Goal: Transaction & Acquisition: Purchase product/service

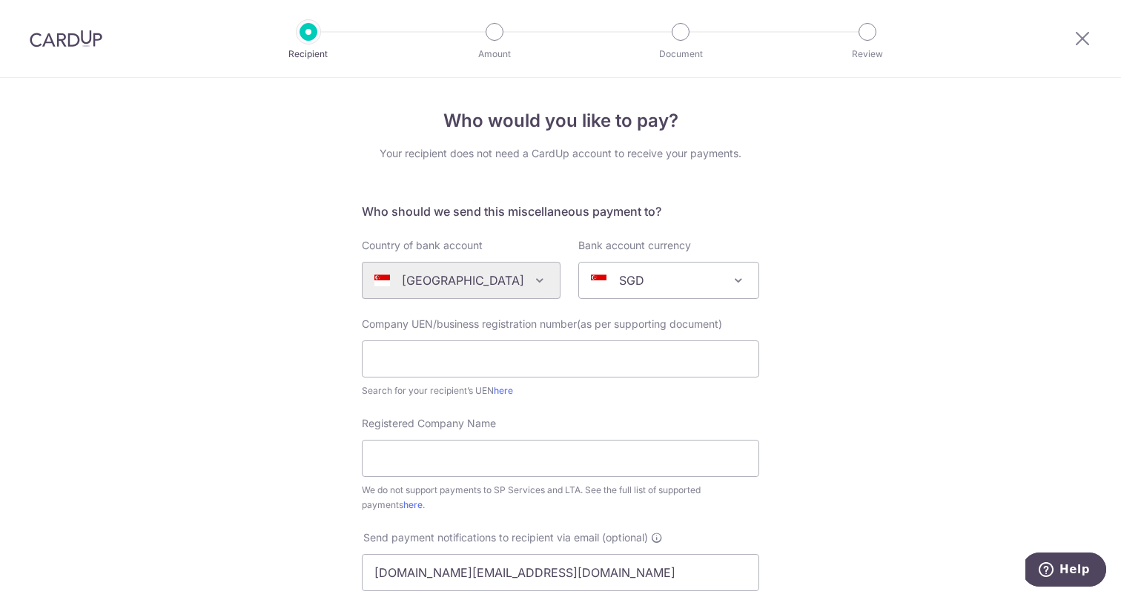
scroll to position [37, 0]
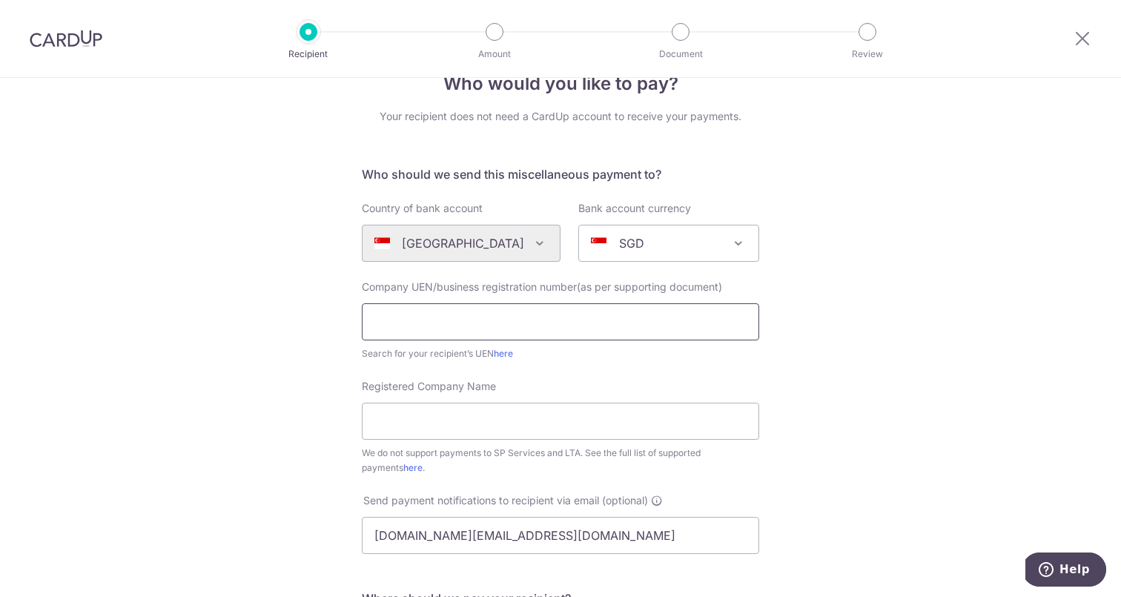
click at [431, 326] on input "text" at bounding box center [561, 321] width 398 height 37
click at [507, 349] on link "here" at bounding box center [503, 353] width 19 height 11
click at [399, 433] on input "Registered Company Name" at bounding box center [561, 421] width 398 height 37
click at [550, 356] on div "Search for your recipient’s UEN here" at bounding box center [561, 353] width 398 height 15
click at [490, 323] on input "text" at bounding box center [561, 321] width 398 height 37
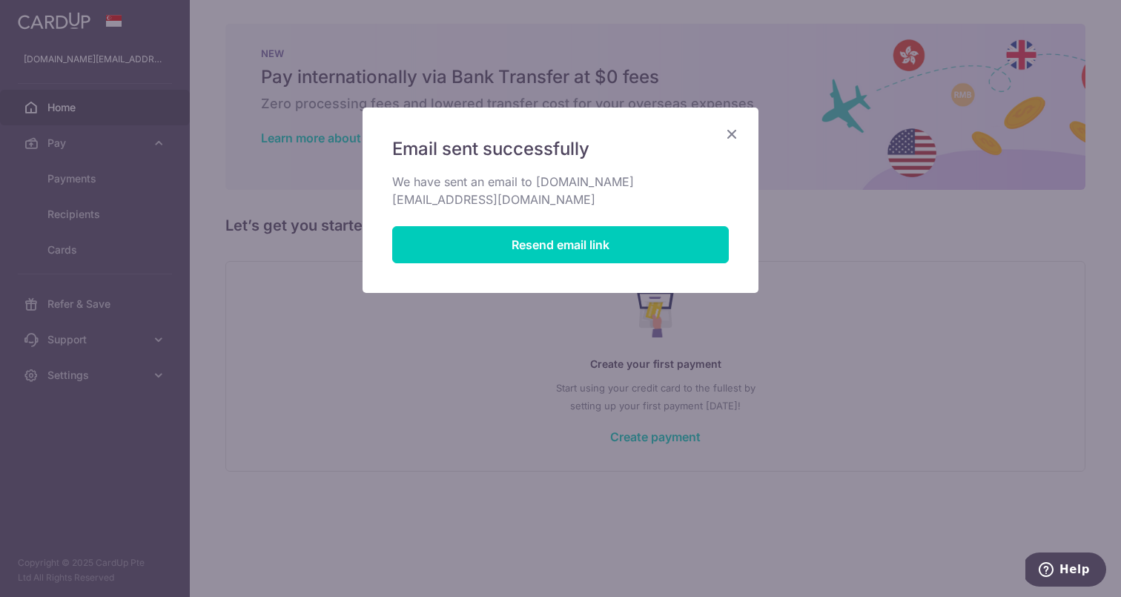
click at [730, 131] on icon "Close" at bounding box center [732, 134] width 18 height 19
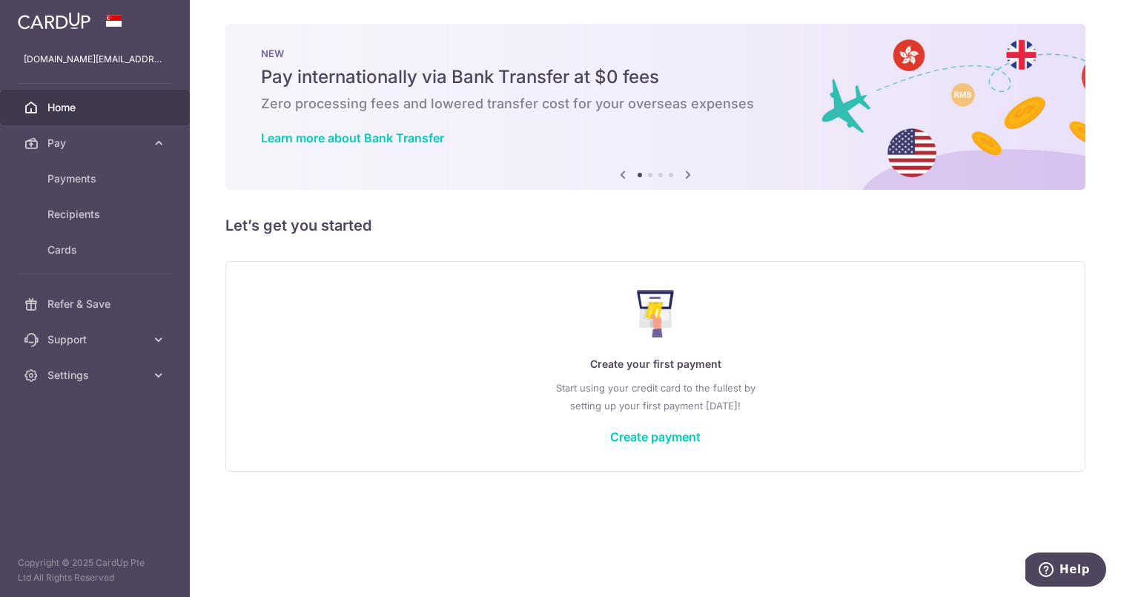
click at [71, 102] on span "Home" at bounding box center [96, 107] width 98 height 15
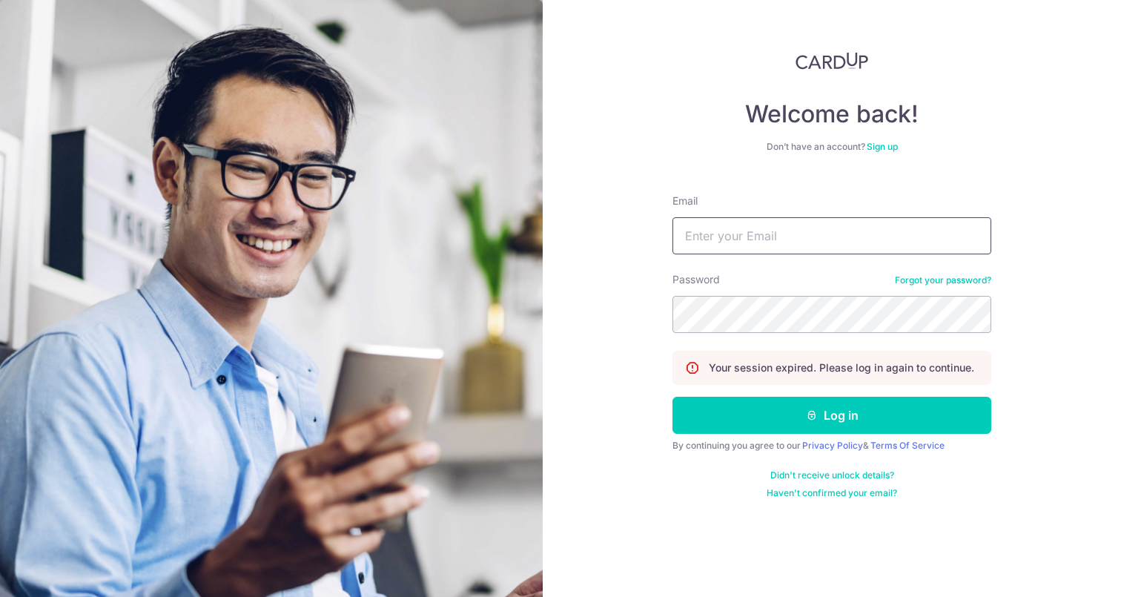
click at [784, 247] on input "Email" at bounding box center [832, 235] width 319 height 37
type input "[DOMAIN_NAME][EMAIL_ADDRESS][DOMAIN_NAME]"
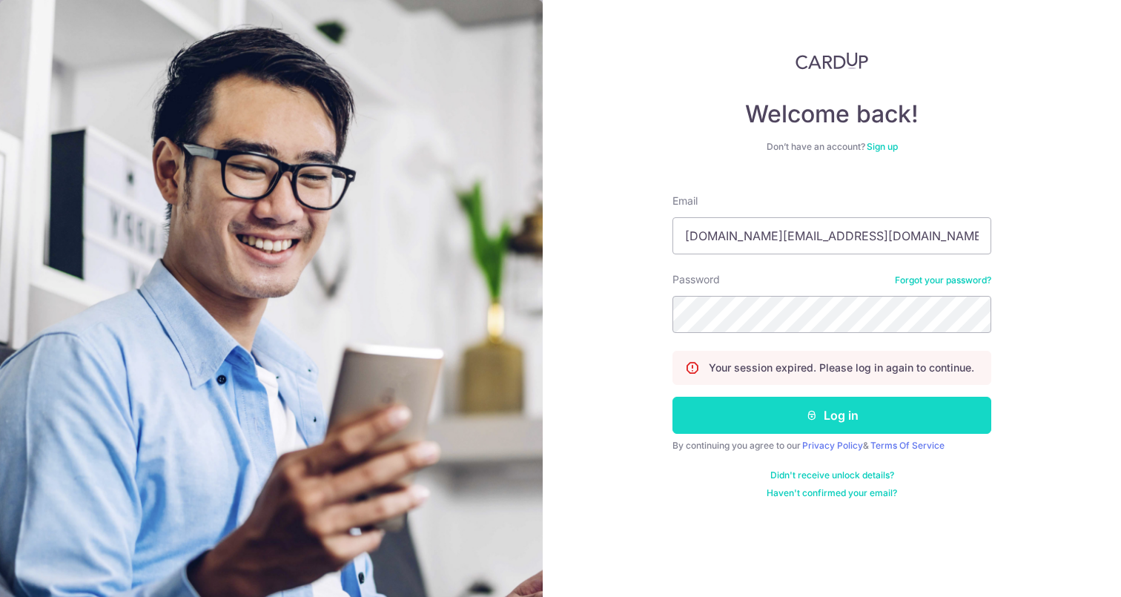
click at [830, 415] on button "Log in" at bounding box center [832, 415] width 319 height 37
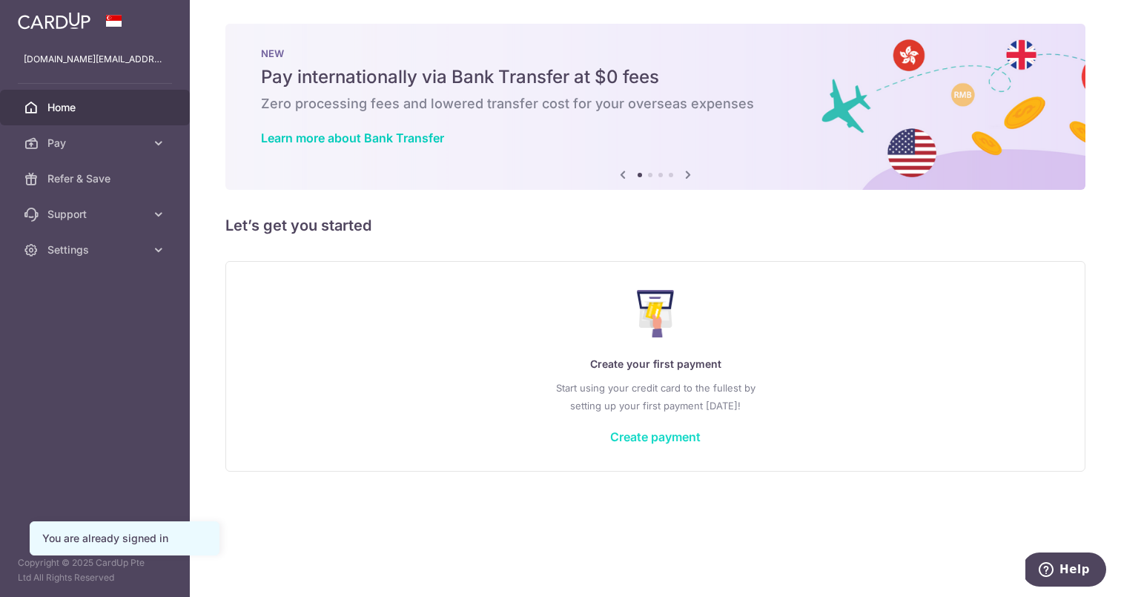
click at [656, 433] on link "Create payment" at bounding box center [655, 436] width 90 height 15
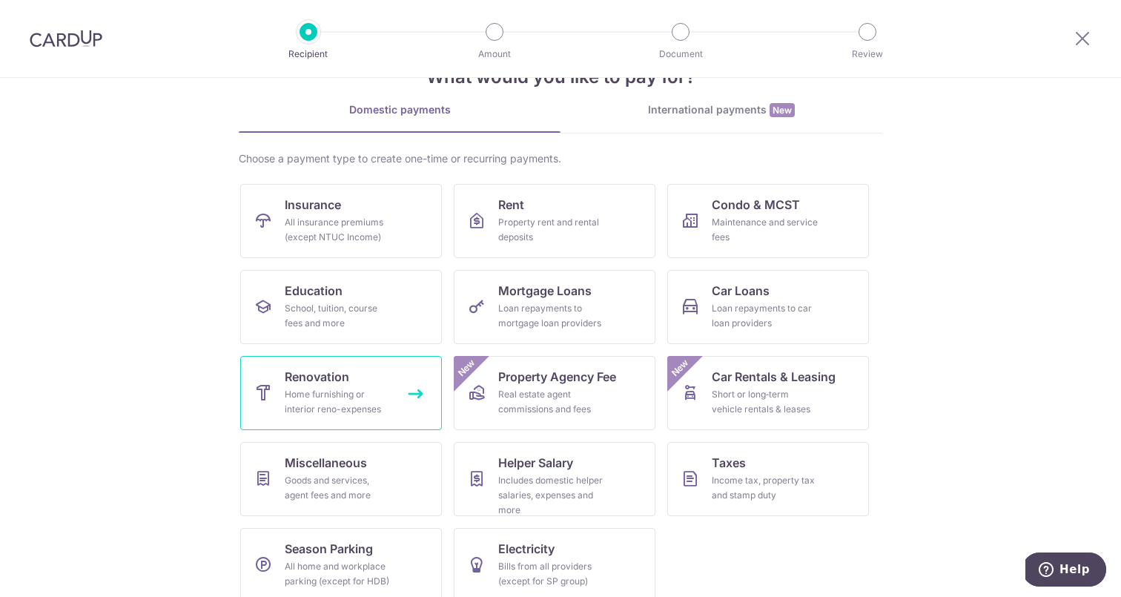
scroll to position [67, 0]
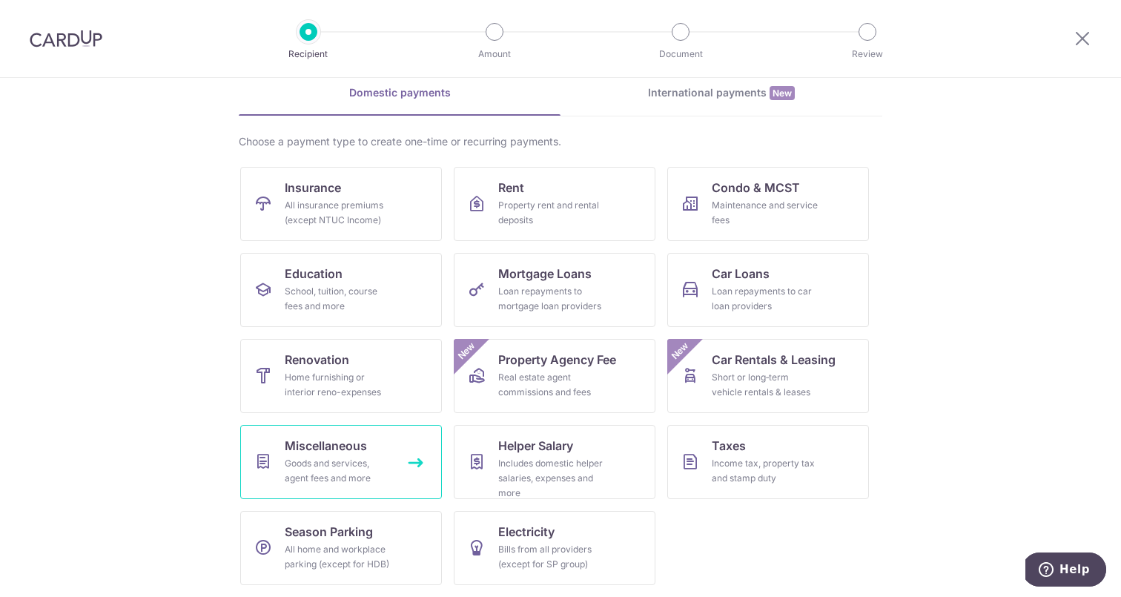
click at [329, 461] on div "Goods and services, agent fees and more" at bounding box center [338, 471] width 107 height 30
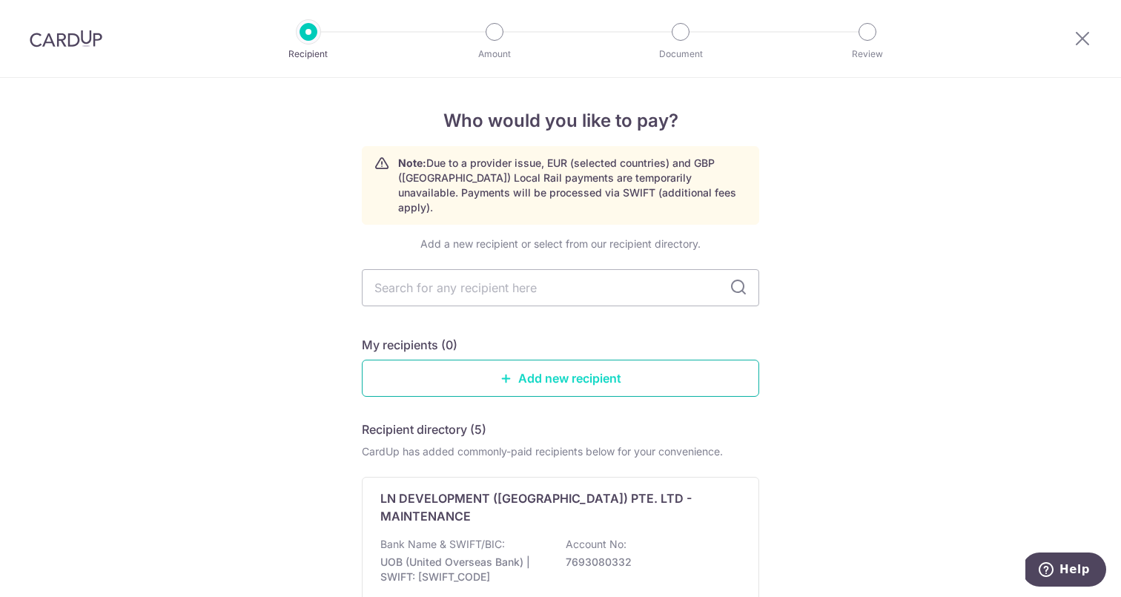
click at [580, 365] on link "Add new recipient" at bounding box center [561, 378] width 398 height 37
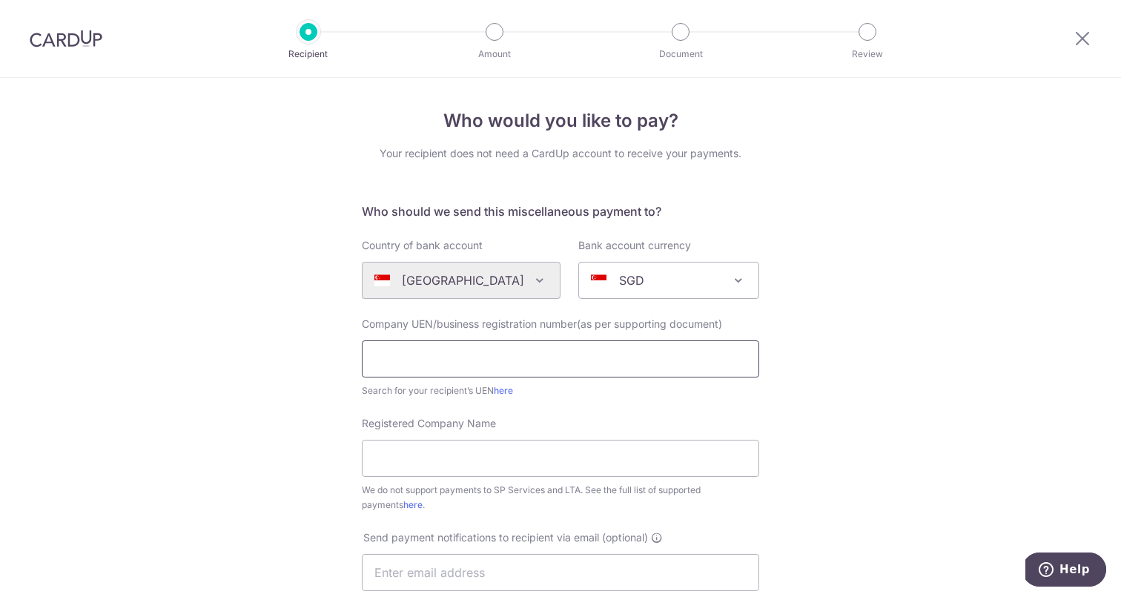
click at [523, 360] on input "text" at bounding box center [561, 358] width 398 height 37
type input "20187226E"
click at [504, 464] on input "Registered Company Name" at bounding box center [561, 458] width 398 height 37
click at [865, 409] on div "Who would you like to pay? Your recipient does not need a CardUp account to rec…" at bounding box center [560, 538] width 1121 height 920
click at [467, 441] on input "Registered Company Name" at bounding box center [561, 458] width 398 height 37
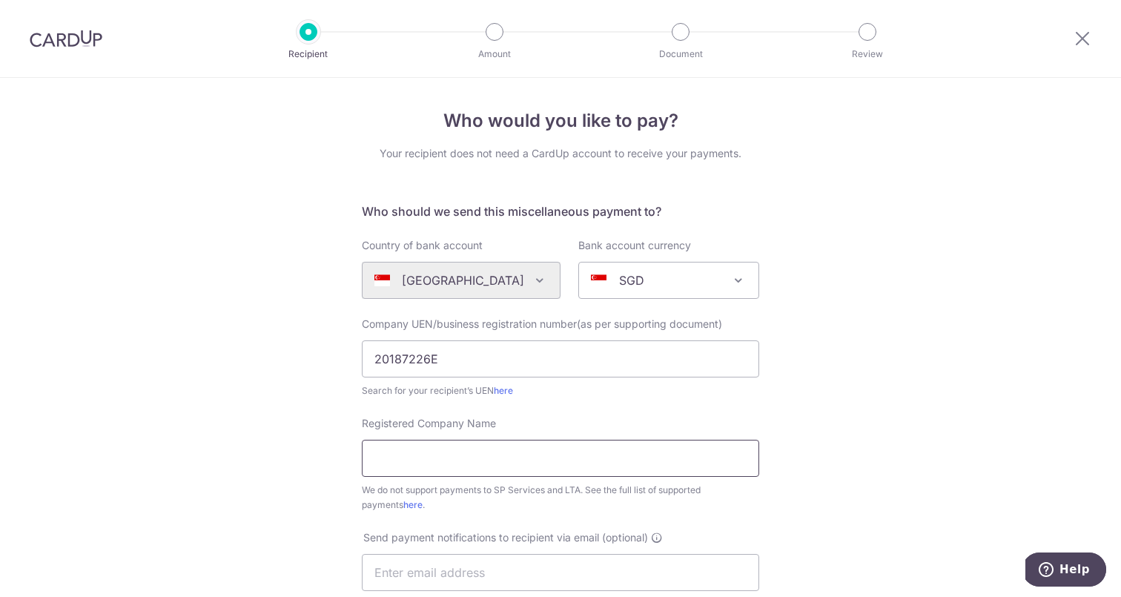
scroll to position [24, 0]
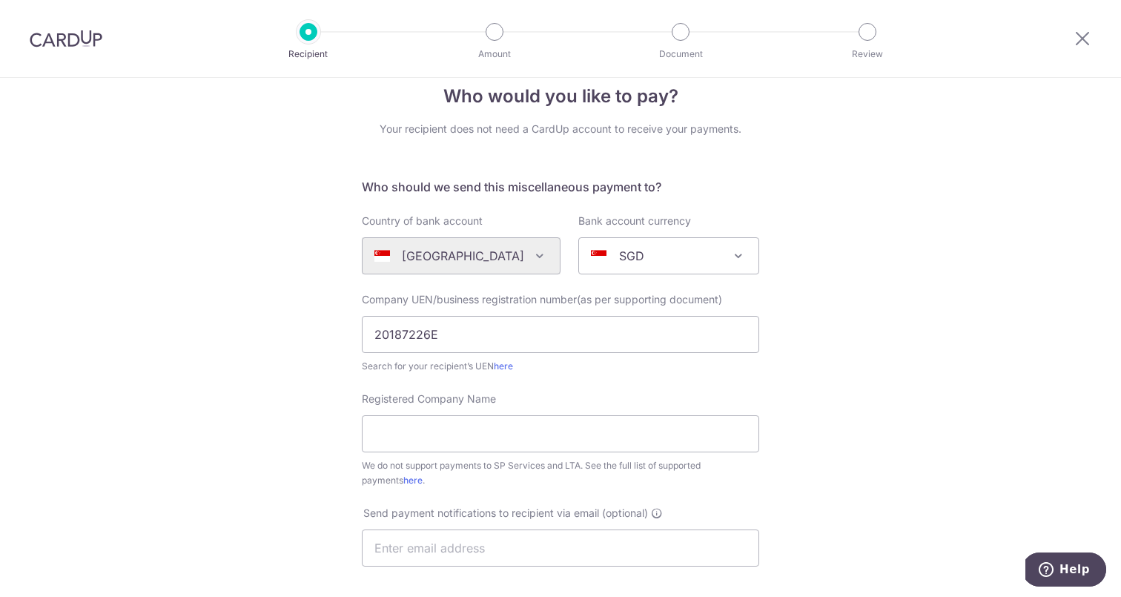
click at [266, 458] on div "Who would you like to pay? Your recipient does not need a CardUp account to rec…" at bounding box center [560, 513] width 1121 height 920
click at [441, 553] on input "text" at bounding box center [561, 548] width 398 height 37
type input "[DOMAIN_NAME][EMAIL_ADDRESS][DOMAIN_NAME]"
click at [495, 439] on input "Registered Company Name" at bounding box center [561, 433] width 398 height 37
click at [651, 375] on form "Who should we send this miscellaneous payment to? Country of bank account Alger…" at bounding box center [561, 540] width 398 height 725
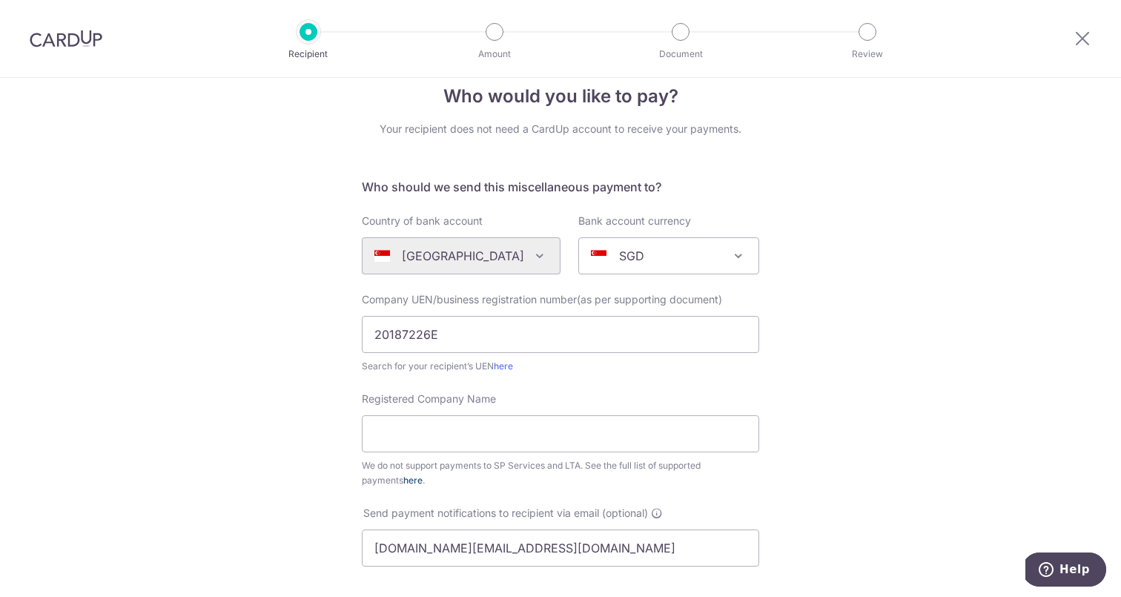
click at [404, 479] on link "here" at bounding box center [413, 480] width 19 height 11
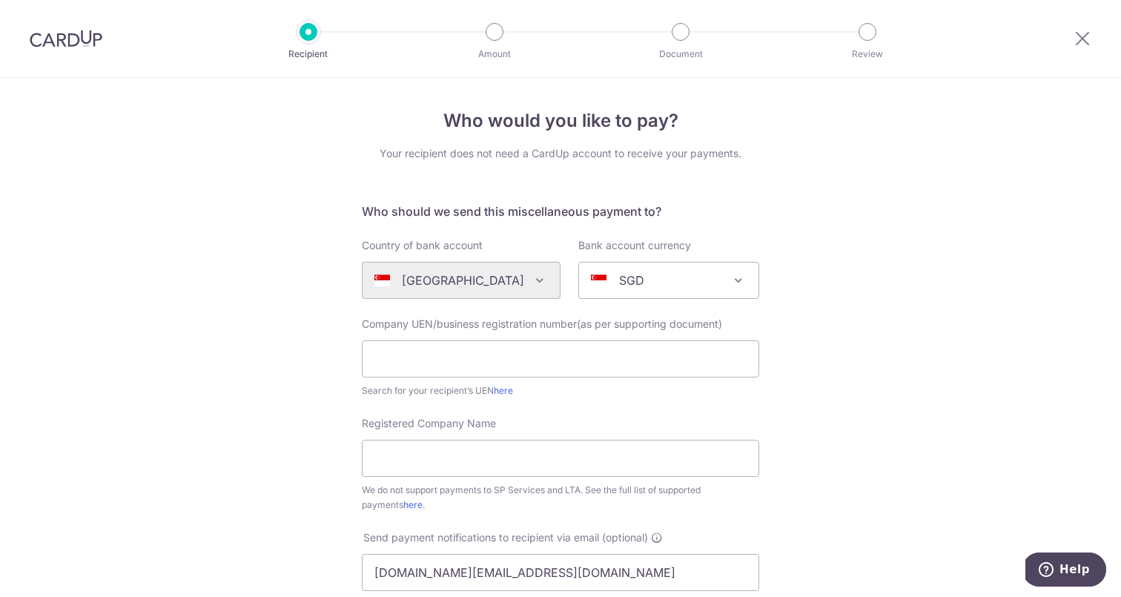
scroll to position [37, 0]
